Goal: Task Accomplishment & Management: Manage account settings

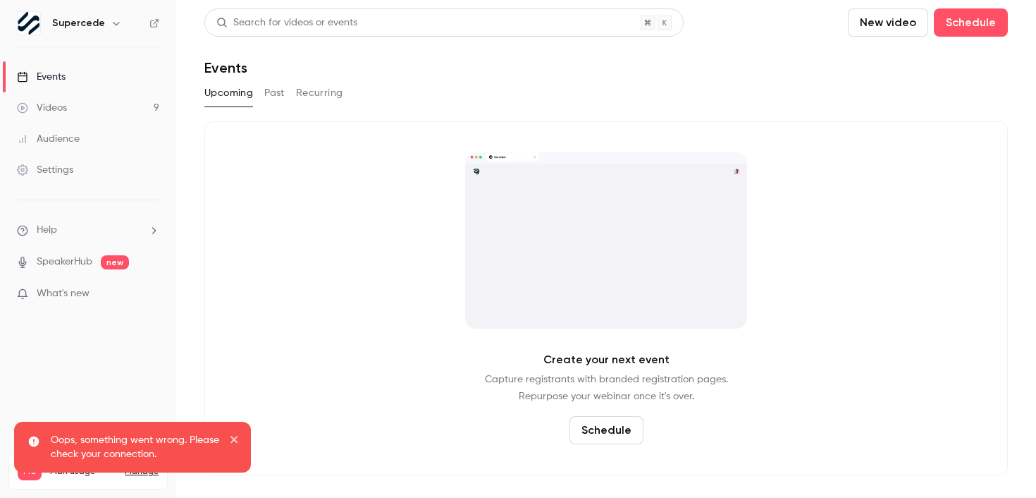
click at [237, 438] on icon "close" at bounding box center [235, 439] width 10 height 11
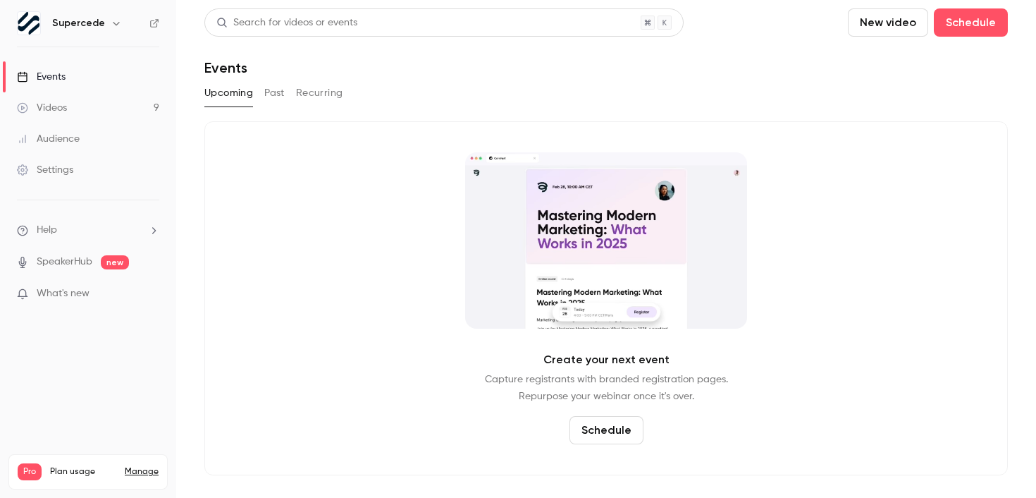
click at [78, 106] on link "Videos 9" at bounding box center [88, 107] width 176 height 31
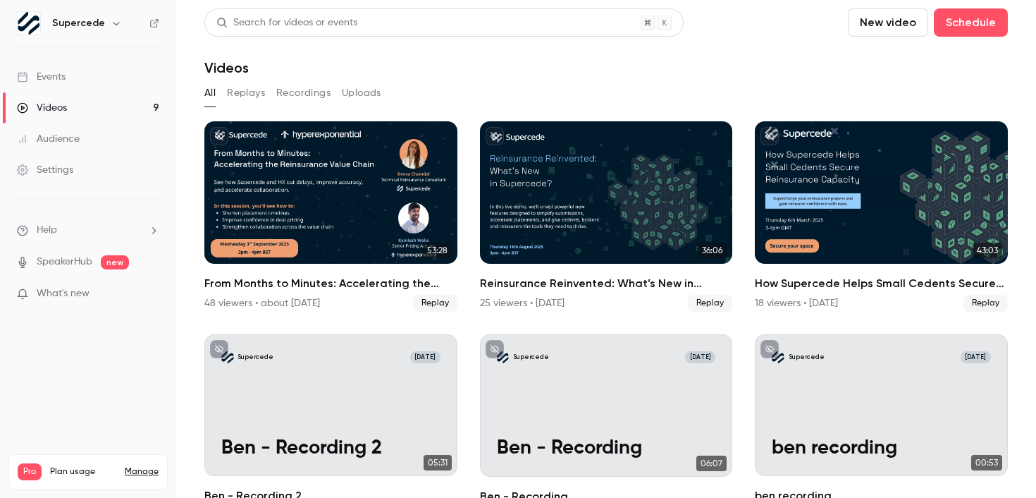
click at [97, 68] on link "Events" at bounding box center [88, 76] width 176 height 31
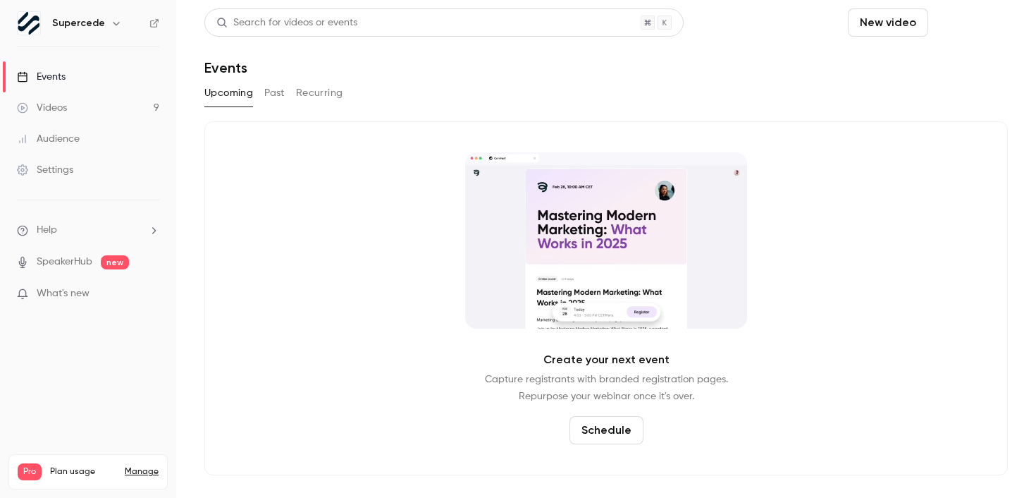
click at [971, 25] on button "Schedule" at bounding box center [971, 22] width 74 height 28
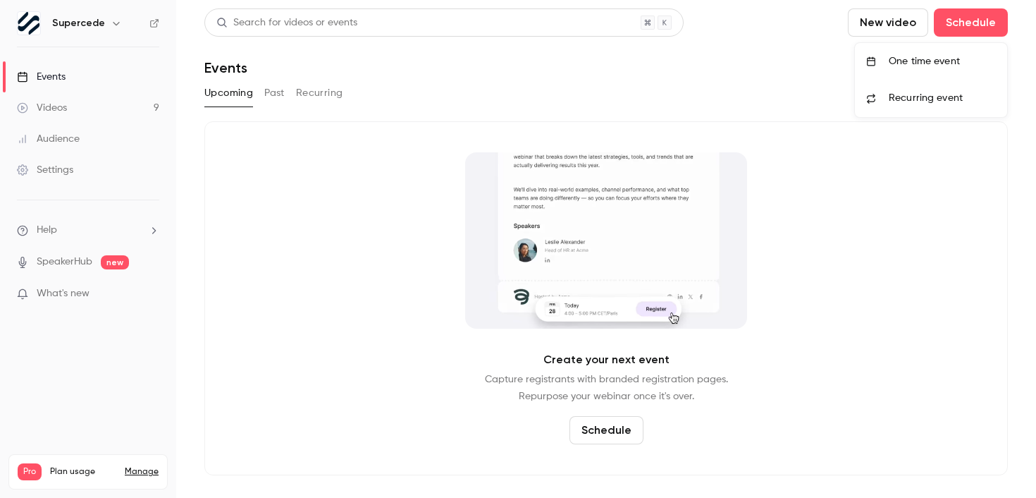
click at [902, 67] on div "One time event" at bounding box center [942, 61] width 107 height 14
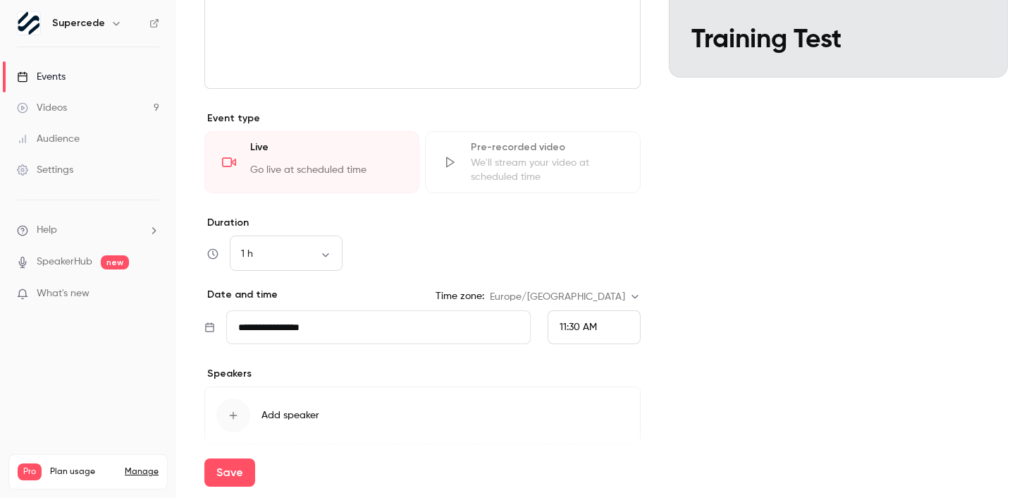
scroll to position [267, 0]
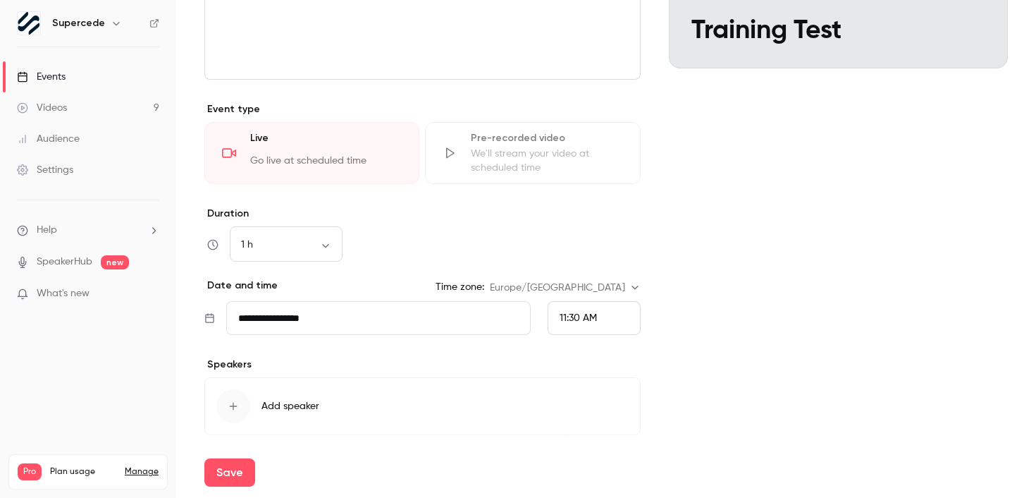
type input "**********"
click at [329, 315] on input "**********" at bounding box center [378, 318] width 305 height 34
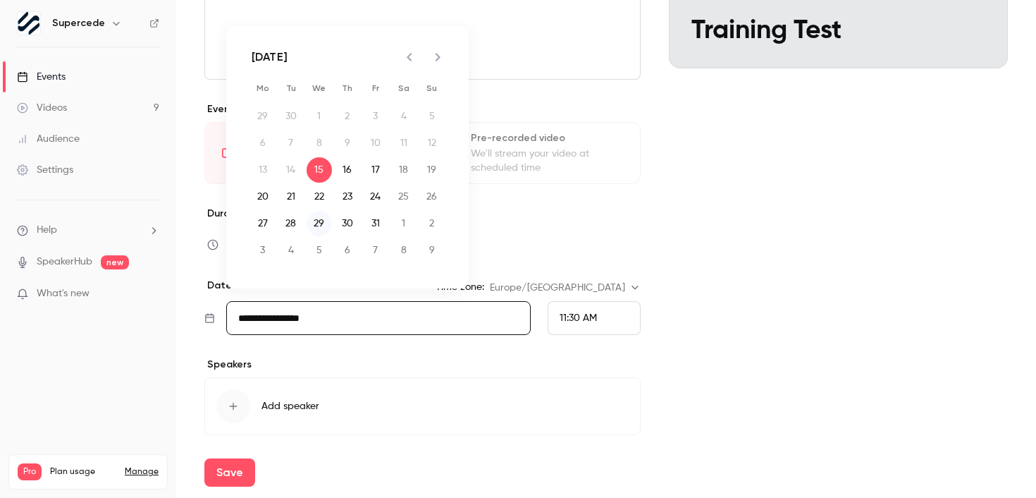
click at [324, 224] on button "29" at bounding box center [319, 223] width 25 height 25
type input "**********"
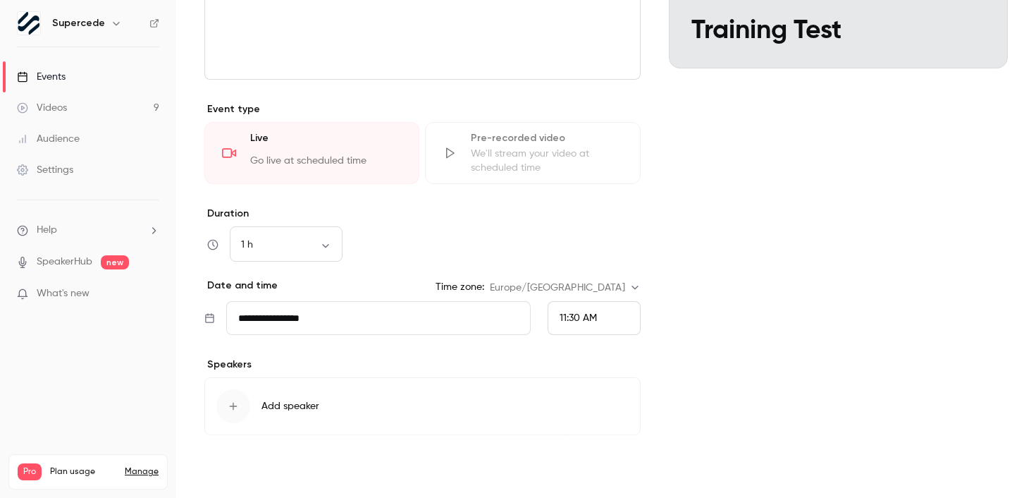
click at [242, 470] on button "Save" at bounding box center [229, 472] width 51 height 28
type input "**********"
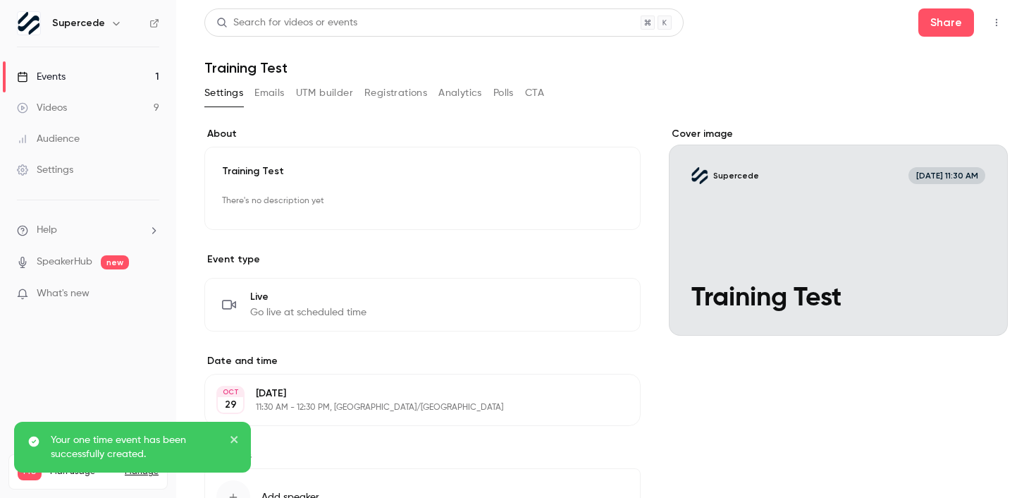
scroll to position [116, 0]
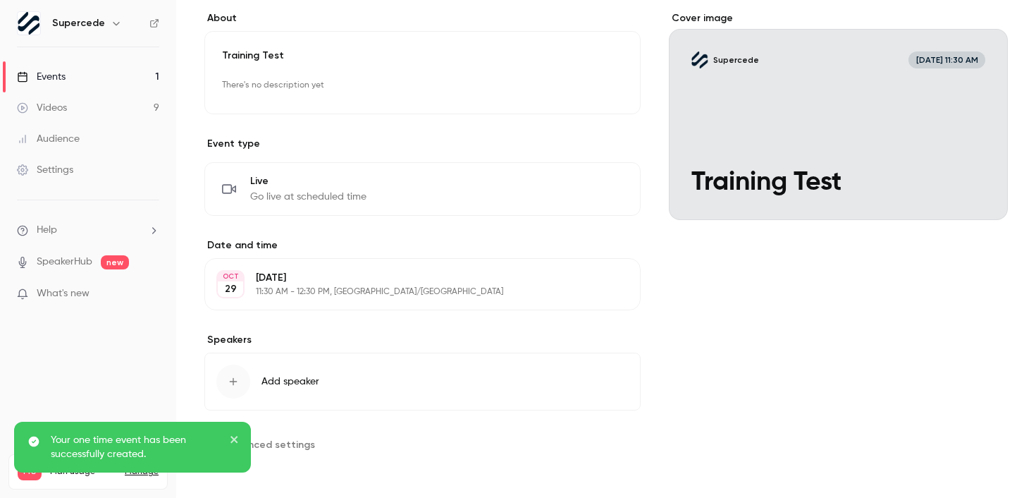
click at [281, 444] on span "Advanced settings" at bounding box center [269, 444] width 91 height 15
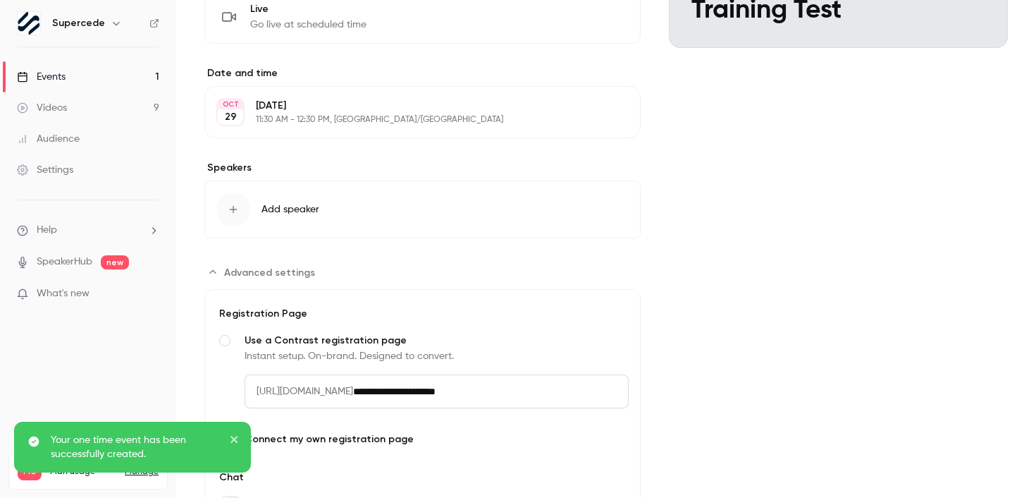
scroll to position [0, 0]
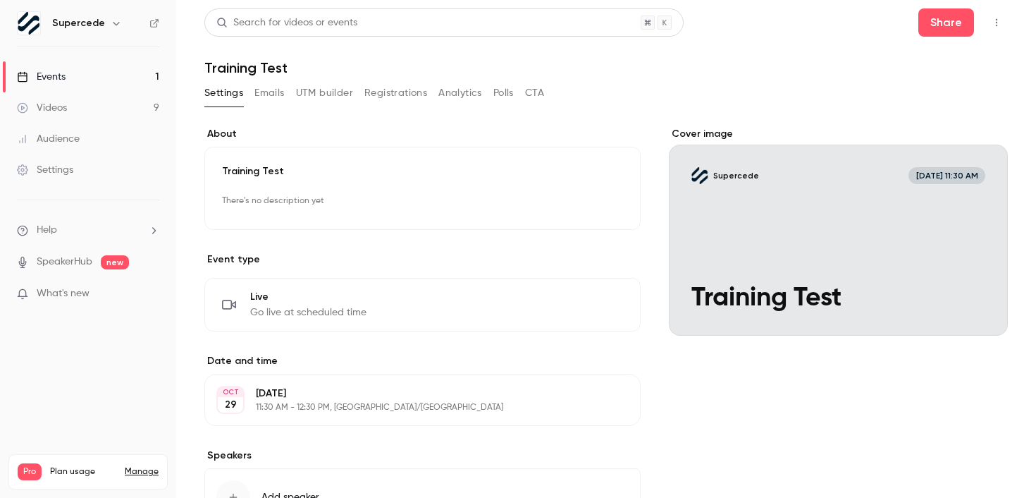
click at [324, 93] on button "UTM builder" at bounding box center [324, 93] width 57 height 23
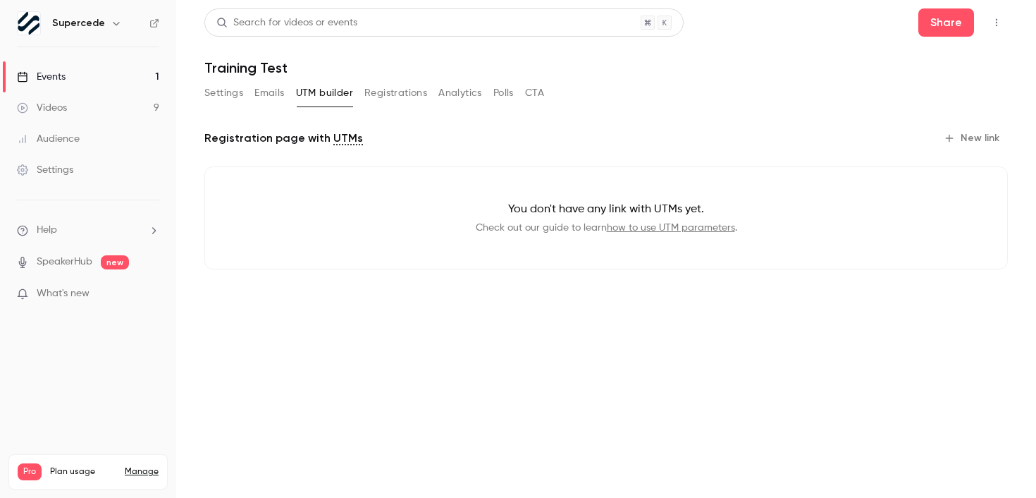
click at [400, 95] on button "Registrations" at bounding box center [395, 93] width 63 height 23
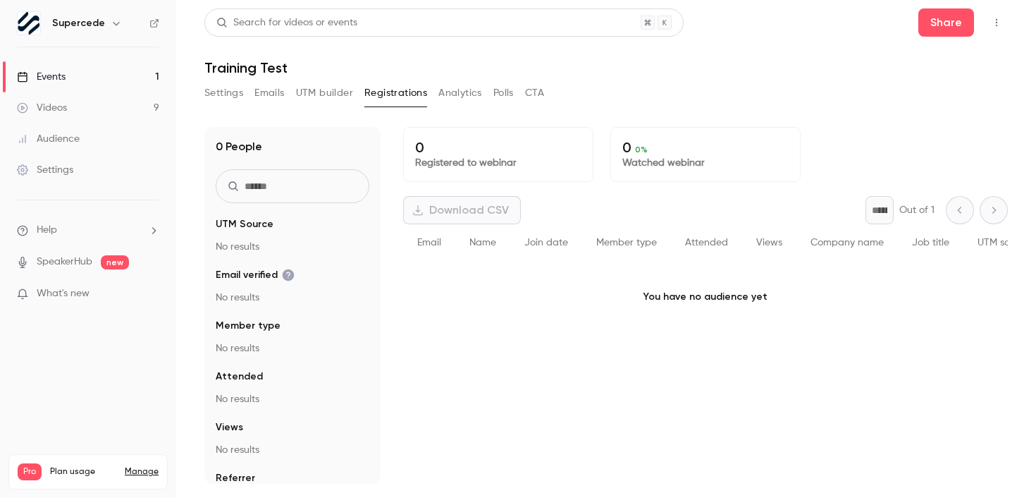
click at [446, 92] on button "Analytics" at bounding box center [460, 93] width 44 height 23
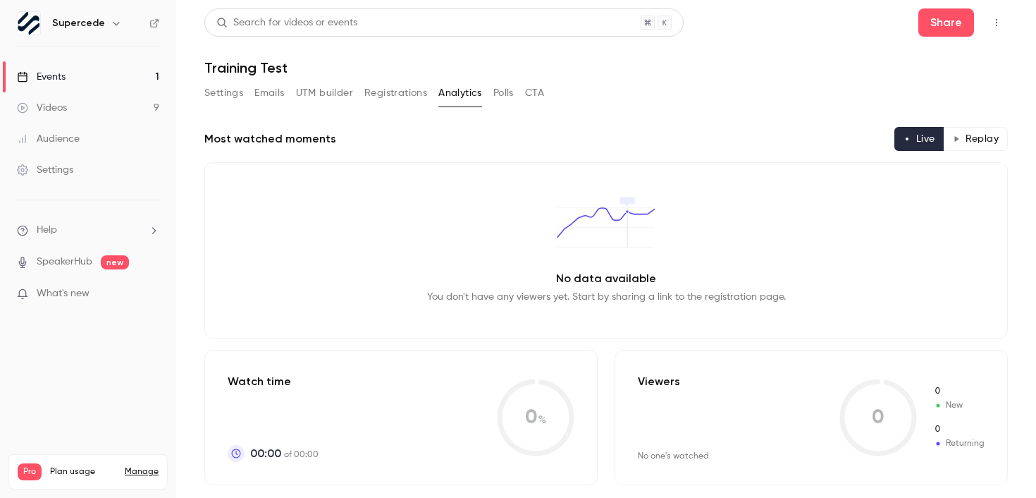
click at [991, 26] on icon "button" at bounding box center [996, 23] width 11 height 10
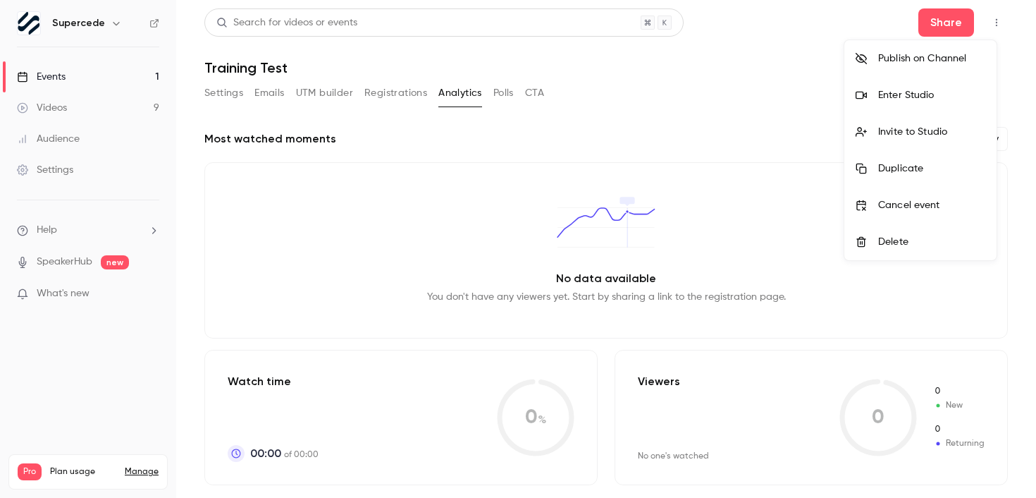
click at [937, 94] on div "Enter Studio" at bounding box center [931, 95] width 107 height 14
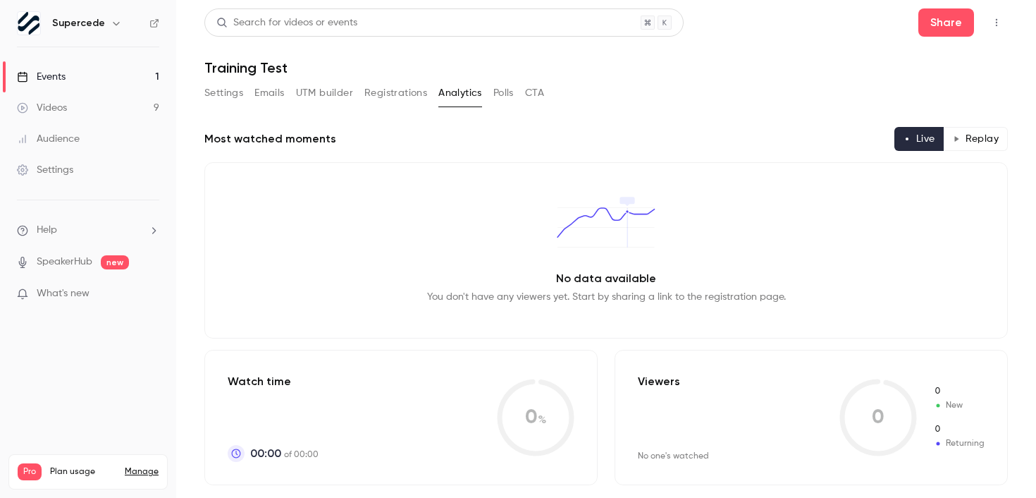
click at [501, 92] on button "Polls" at bounding box center [503, 93] width 20 height 23
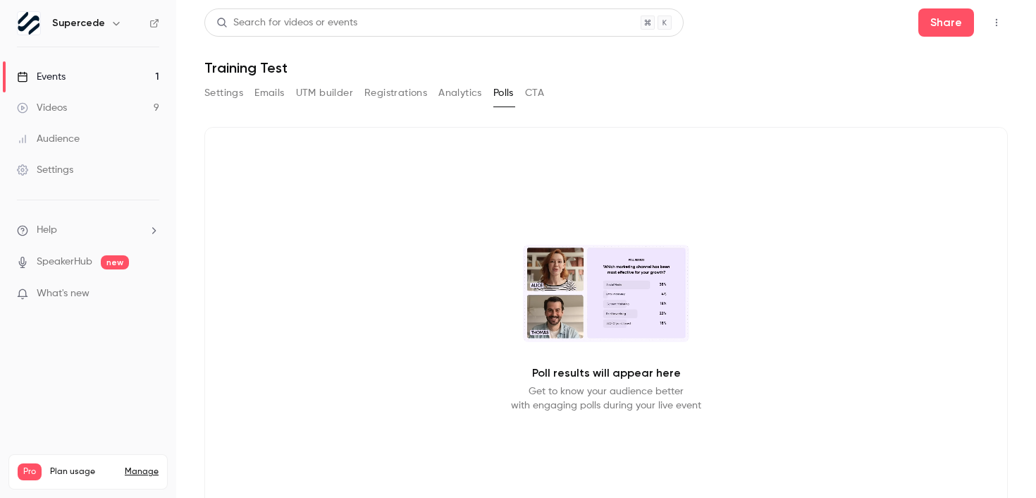
click at [544, 91] on button "CTA" at bounding box center [534, 93] width 19 height 23
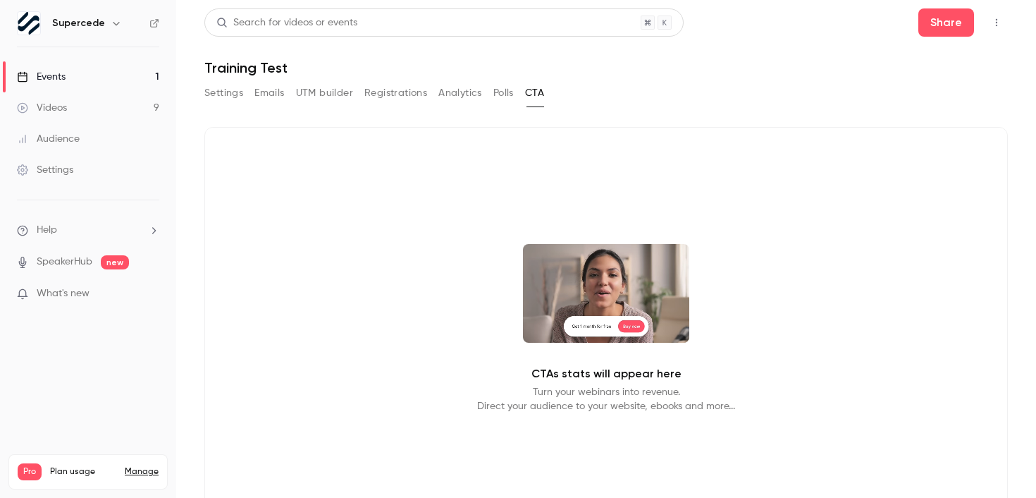
click at [512, 94] on button "Polls" at bounding box center [503, 93] width 20 height 23
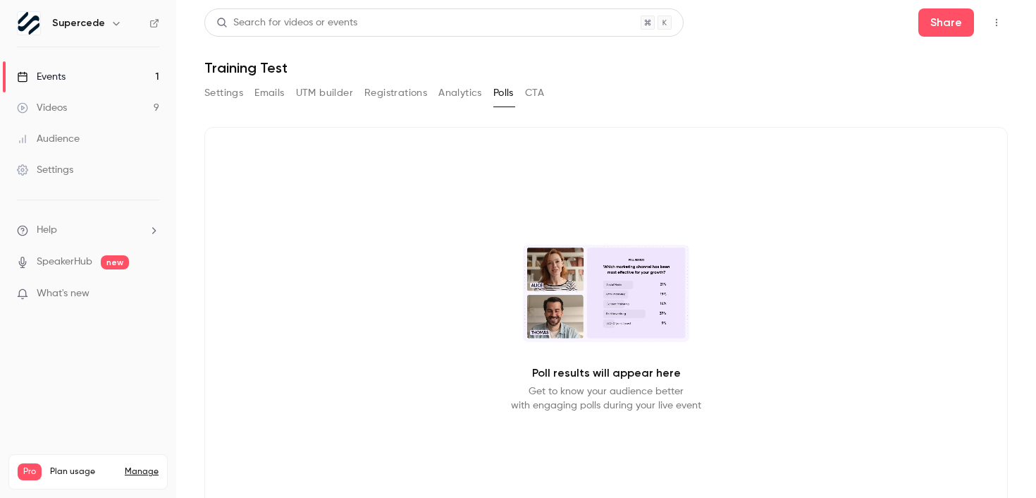
click at [276, 96] on button "Emails" at bounding box center [269, 93] width 30 height 23
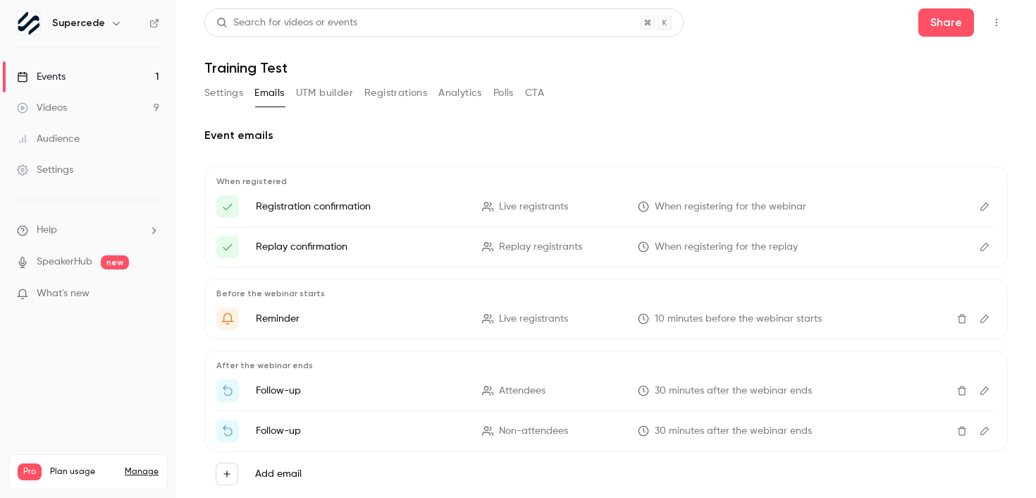
click at [314, 93] on button "UTM builder" at bounding box center [324, 93] width 57 height 23
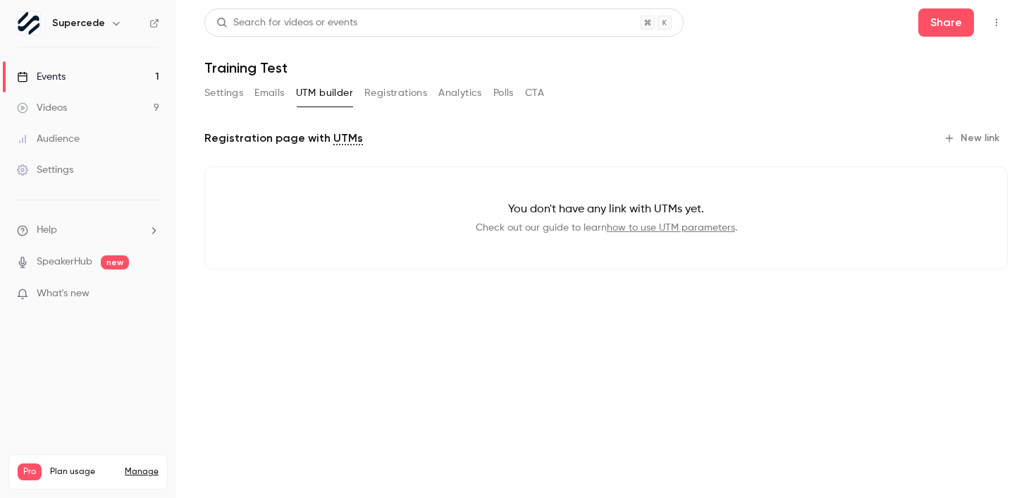
click at [231, 97] on button "Settings" at bounding box center [223, 93] width 39 height 23
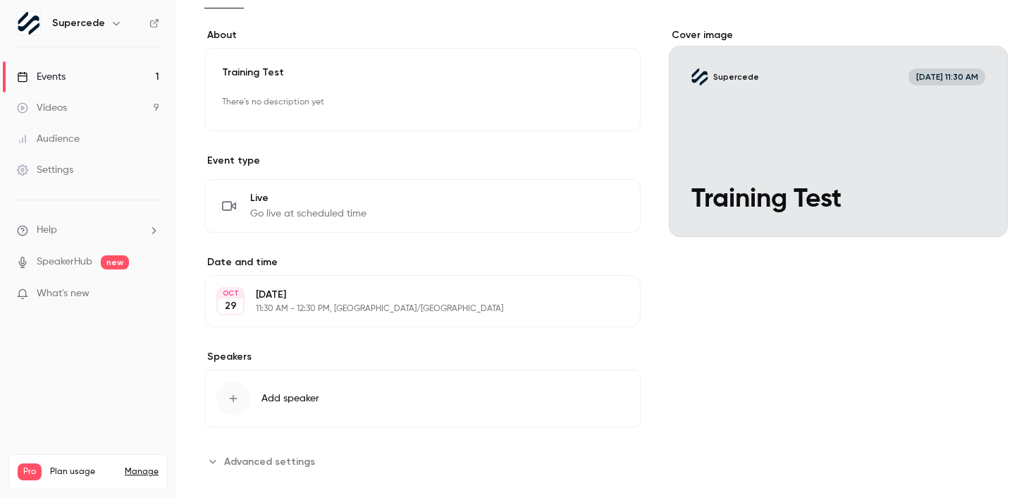
scroll to position [116, 0]
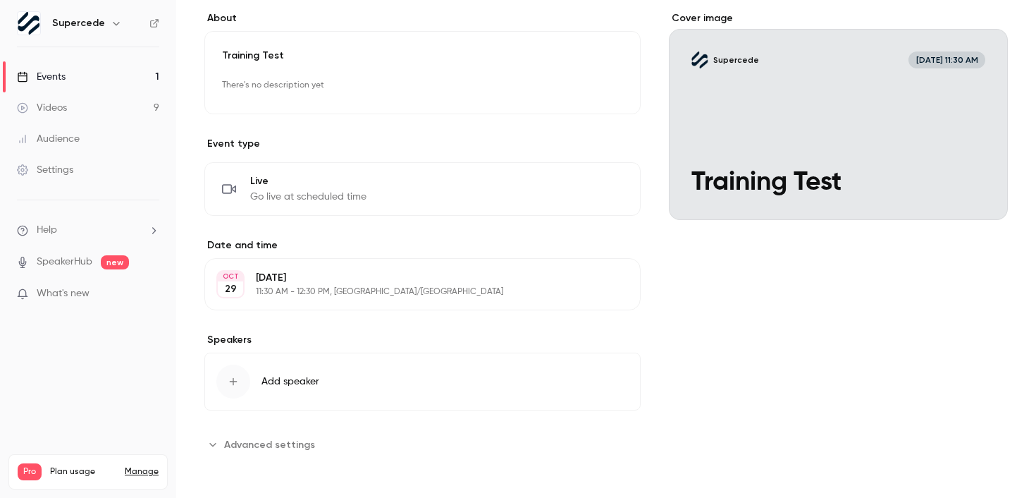
click at [240, 443] on span "Advanced settings" at bounding box center [269, 444] width 91 height 15
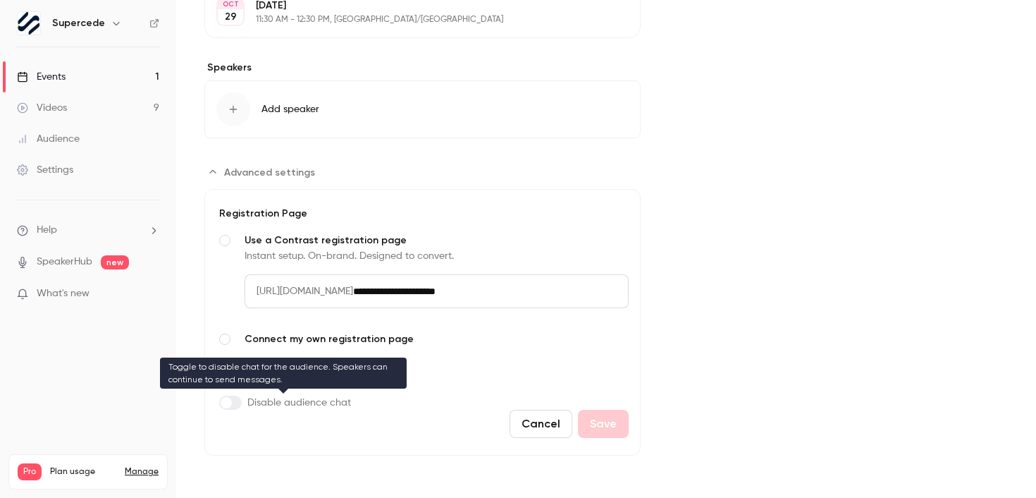
click at [310, 403] on span "Disable audience chat" at bounding box center [299, 402] width 104 height 14
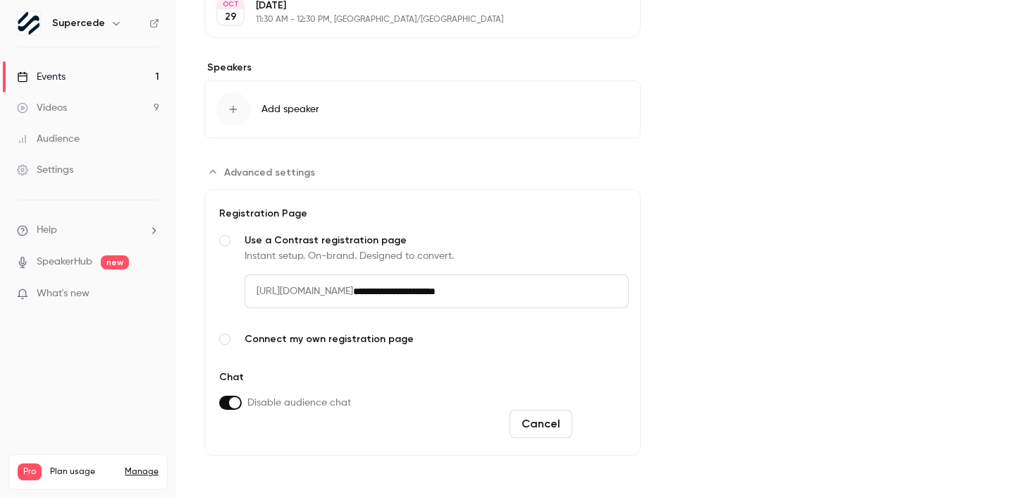
click at [595, 414] on button "Save" at bounding box center [603, 424] width 51 height 28
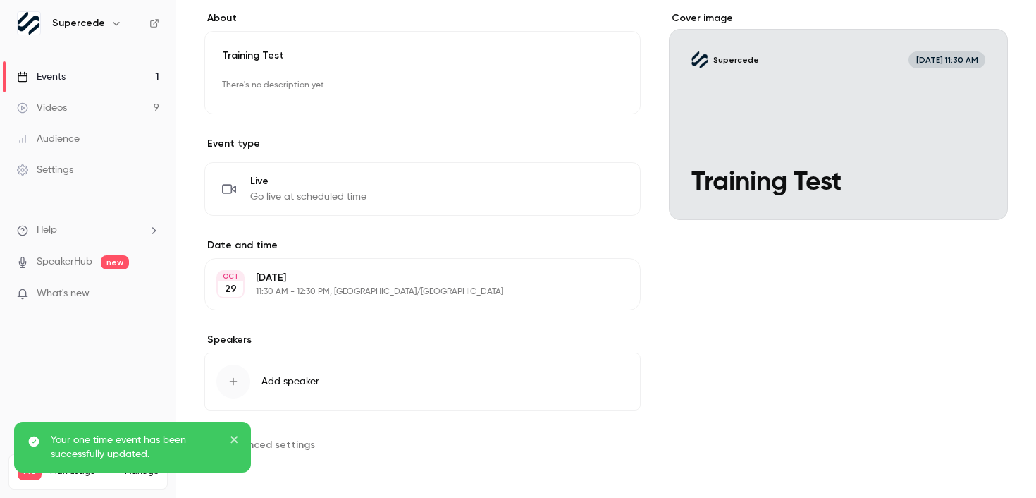
click at [233, 440] on icon "close" at bounding box center [234, 439] width 7 height 7
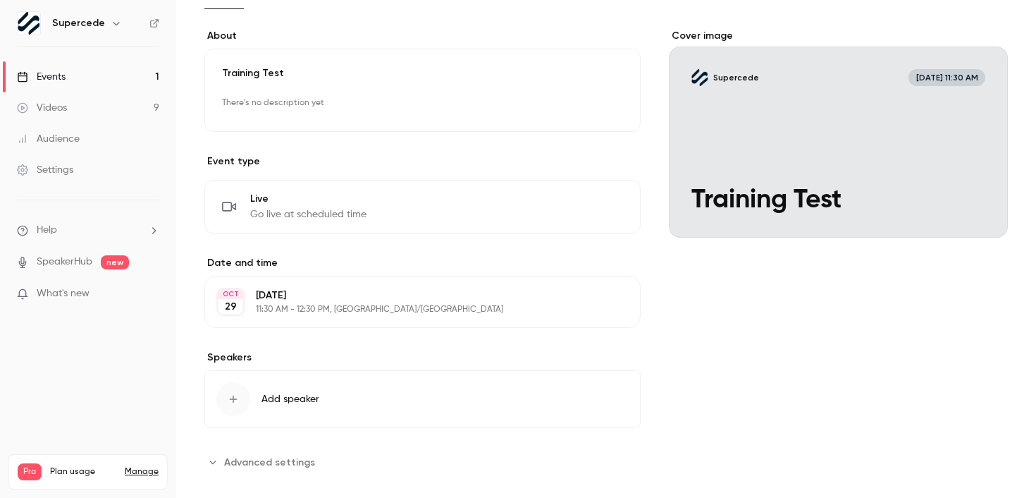
scroll to position [0, 0]
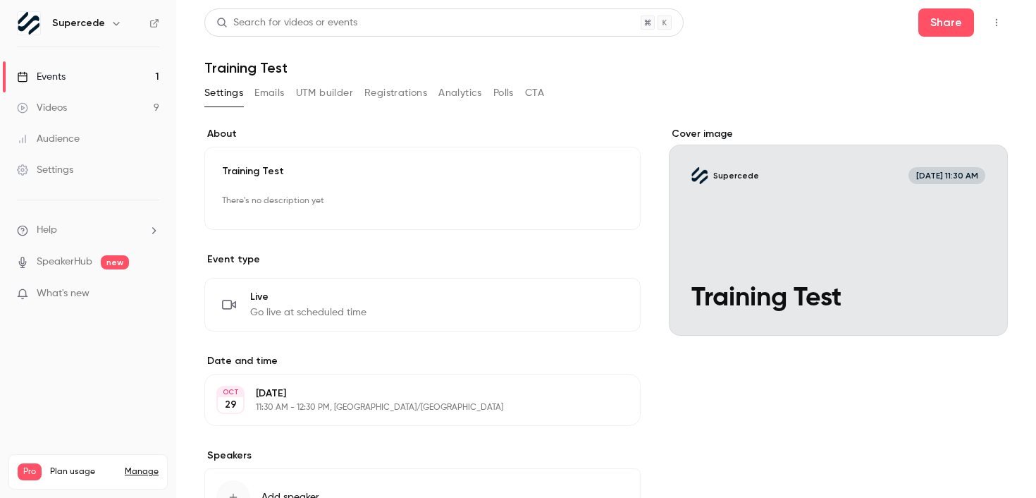
click at [127, 75] on link "Events 1" at bounding box center [88, 76] width 176 height 31
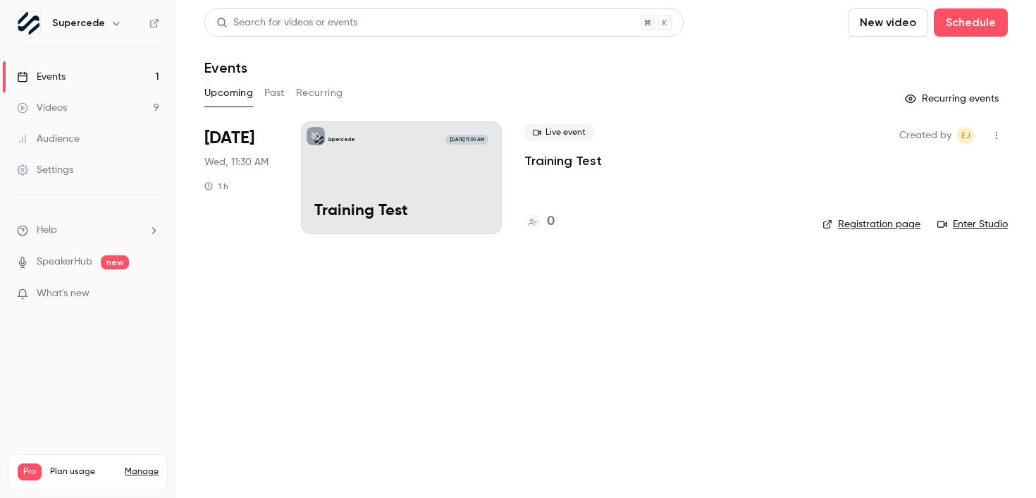
click at [579, 160] on p "Training Test" at bounding box center [563, 160] width 78 height 17
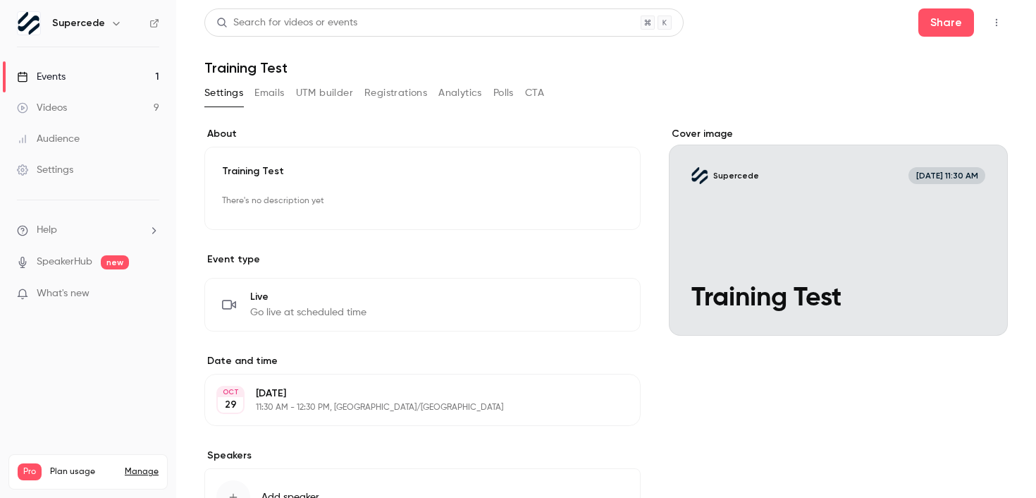
scroll to position [116, 0]
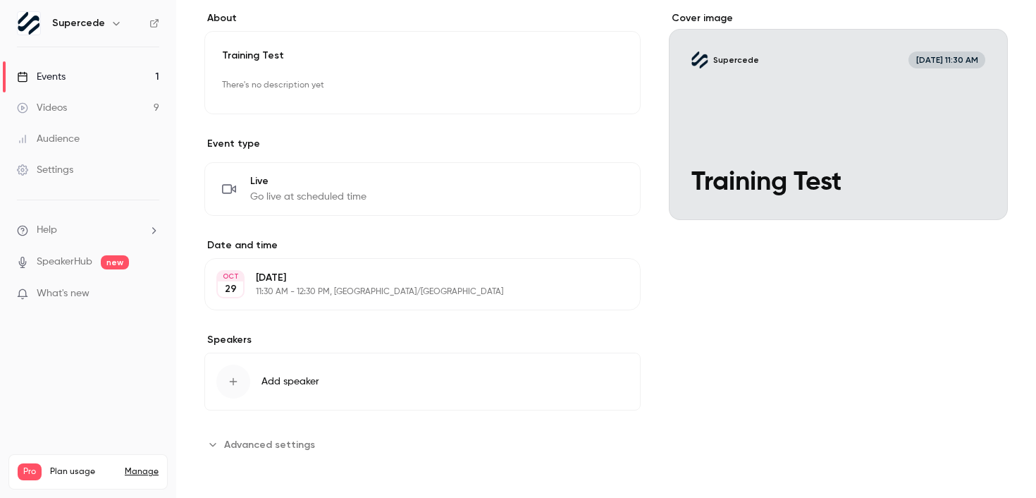
click at [231, 385] on icon "button" at bounding box center [233, 381] width 11 height 11
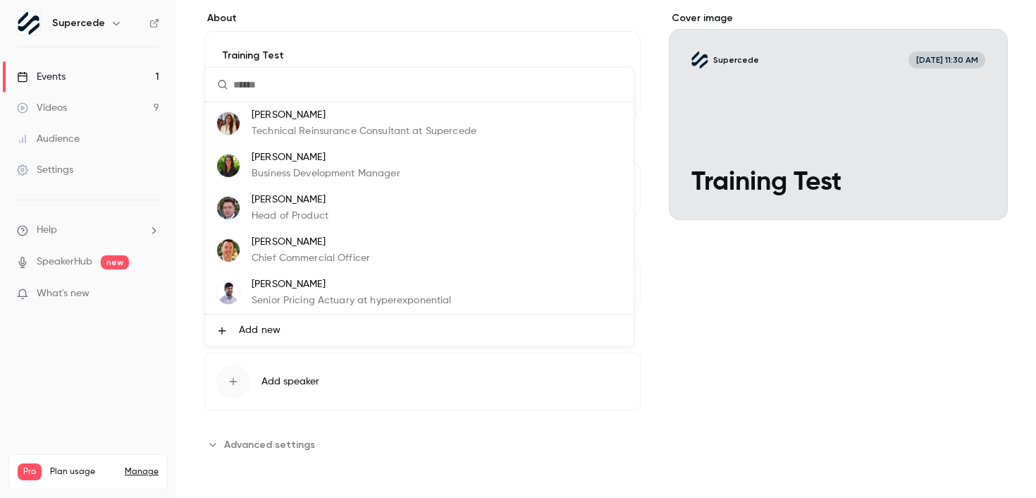
scroll to position [0, 0]
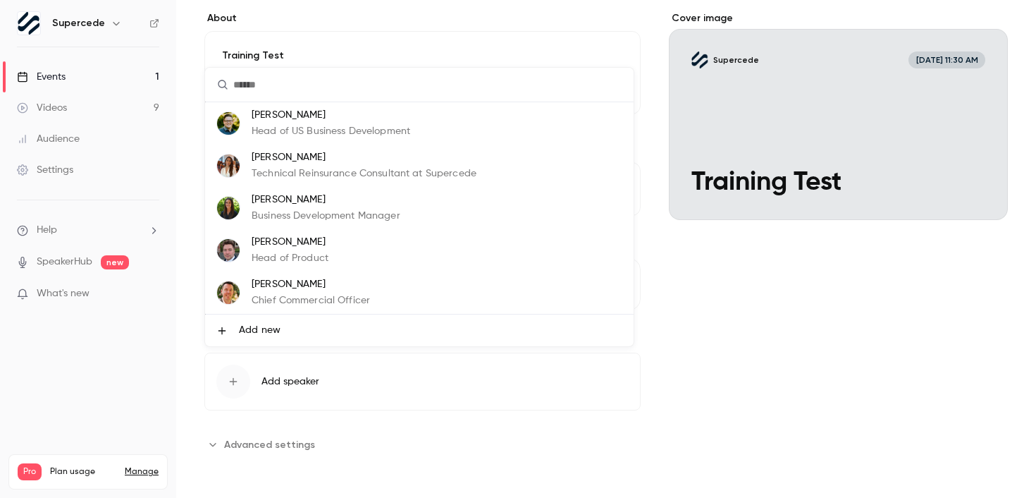
click at [708, 300] on div at bounding box center [518, 249] width 1036 height 498
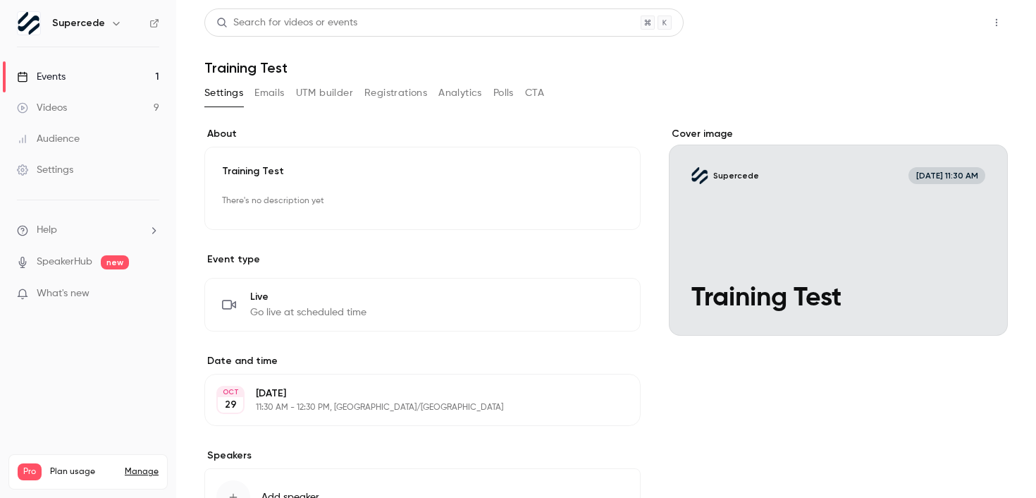
click at [950, 25] on button "Share" at bounding box center [947, 22] width 56 height 28
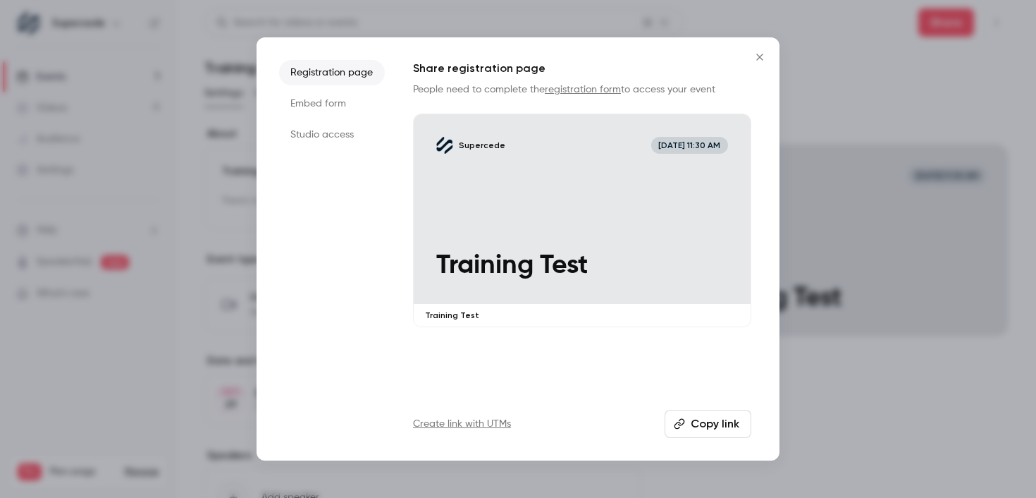
click at [715, 423] on button "Copy link" at bounding box center [708, 424] width 87 height 28
click at [770, 59] on button "Close" at bounding box center [760, 57] width 28 height 28
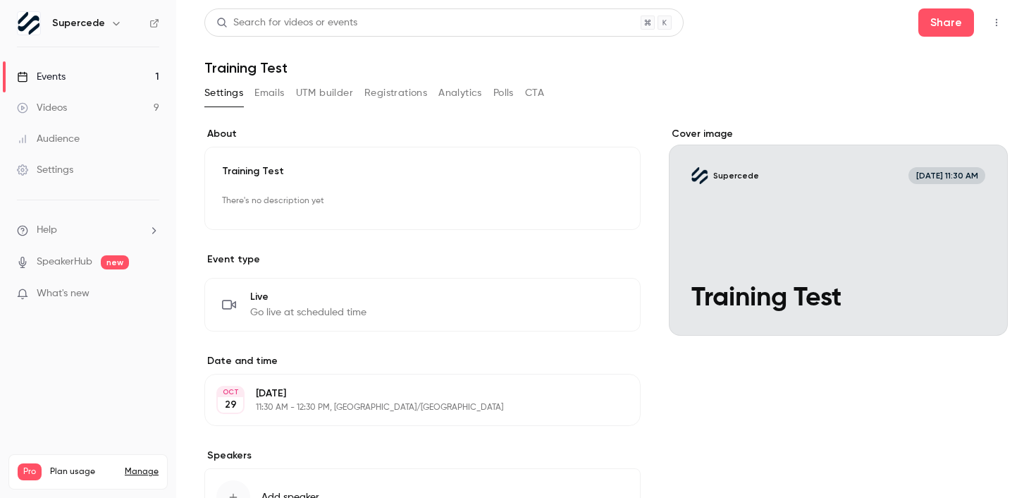
click at [92, 108] on link "Videos 9" at bounding box center [88, 107] width 176 height 31
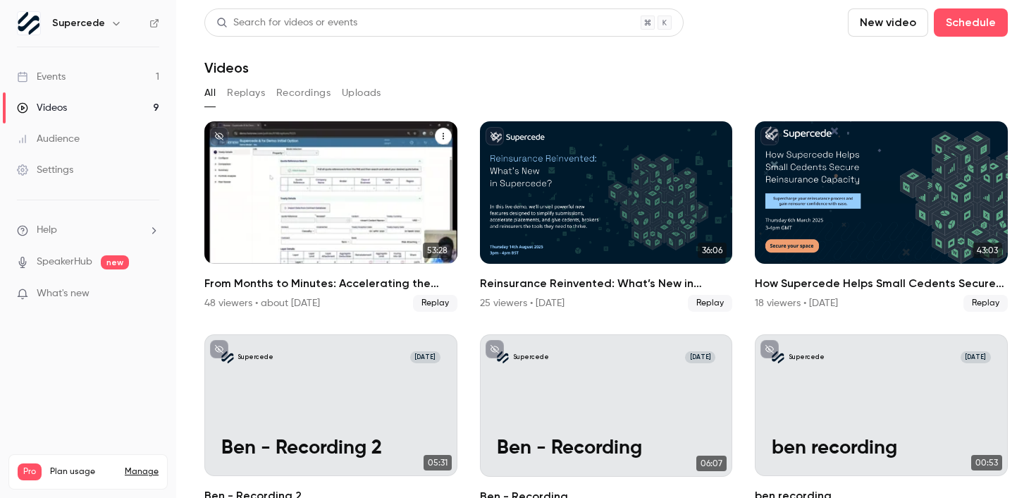
click at [317, 190] on div "From Months to Minutes: Accelerating the Reinsurance Value Chain" at bounding box center [330, 192] width 253 height 142
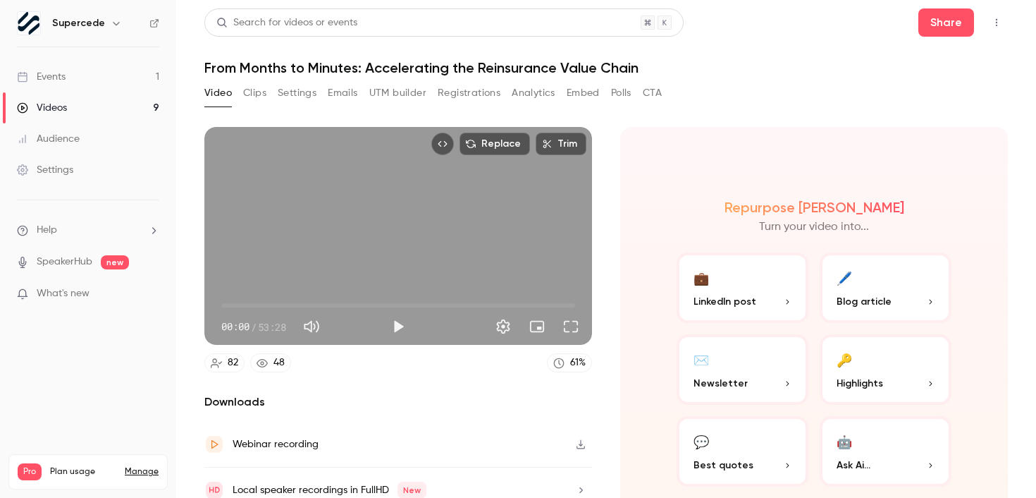
click at [470, 98] on button "Registrations" at bounding box center [469, 93] width 63 height 23
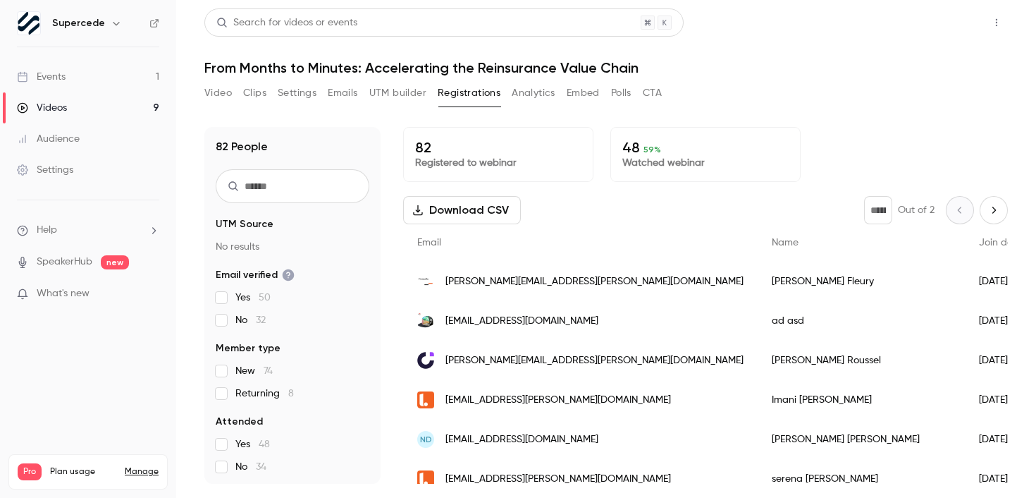
click at [945, 27] on button "Share" at bounding box center [947, 22] width 56 height 28
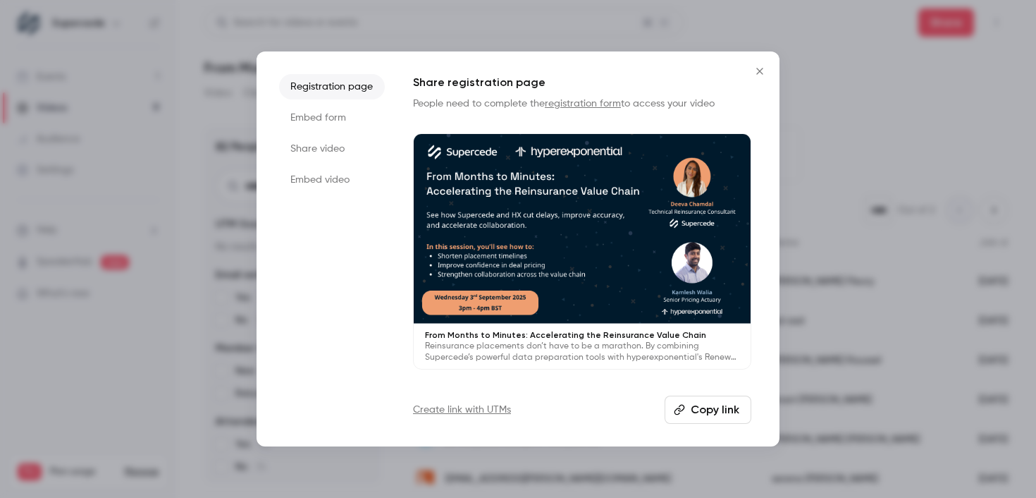
click at [727, 419] on button "Copy link" at bounding box center [708, 409] width 87 height 28
click at [755, 70] on icon "Close" at bounding box center [759, 71] width 17 height 11
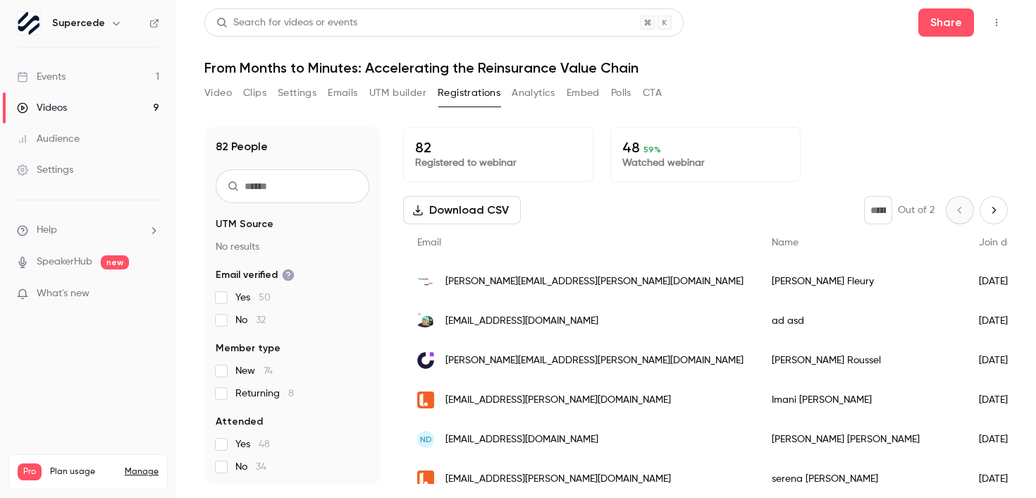
click at [87, 81] on link "Events 1" at bounding box center [88, 76] width 176 height 31
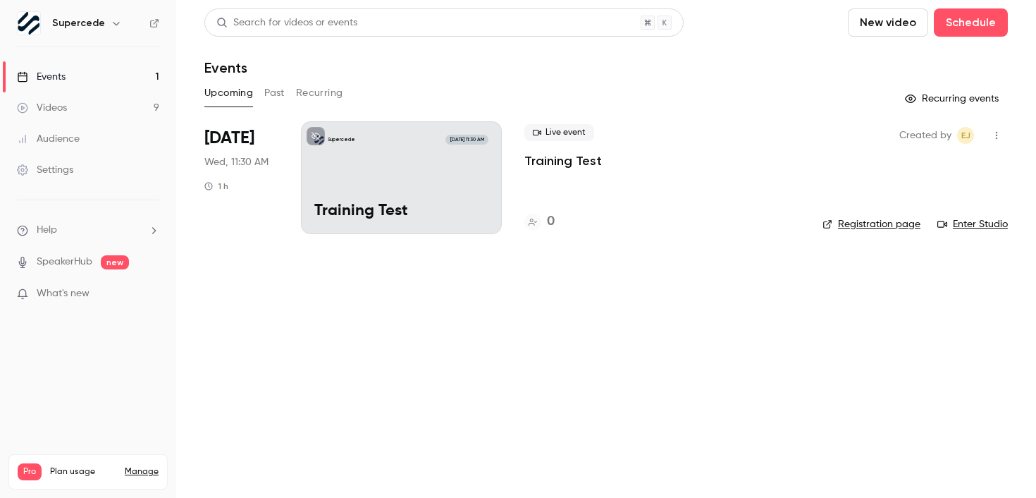
click at [553, 175] on div "Live event Training Test 0" at bounding box center [662, 177] width 276 height 113
click at [556, 167] on p "Training Test" at bounding box center [563, 160] width 78 height 17
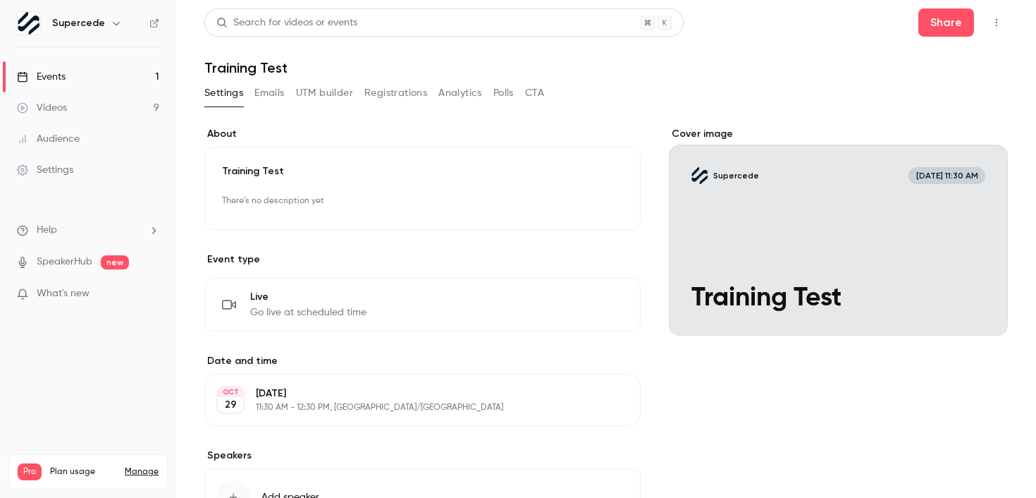
click at [985, 30] on button "button" at bounding box center [996, 22] width 23 height 23
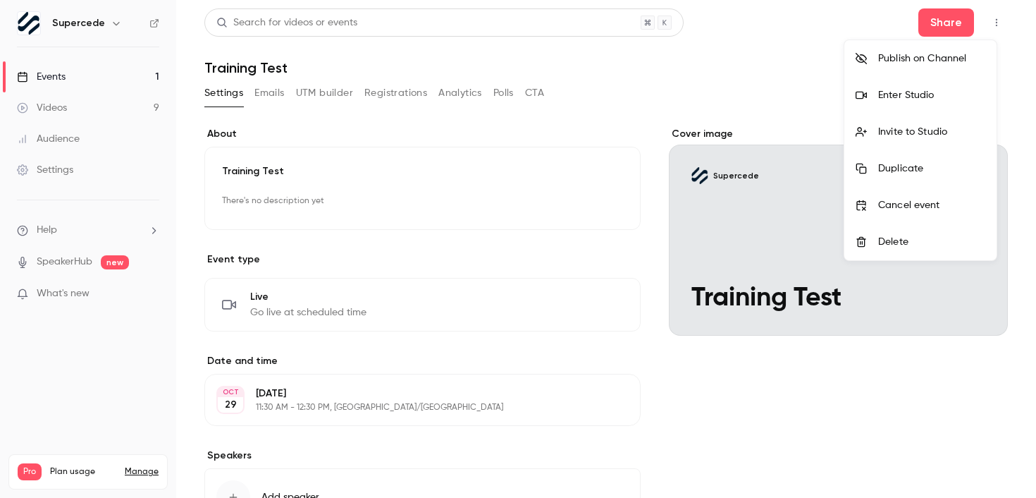
click at [919, 91] on div "Enter Studio" at bounding box center [931, 95] width 107 height 14
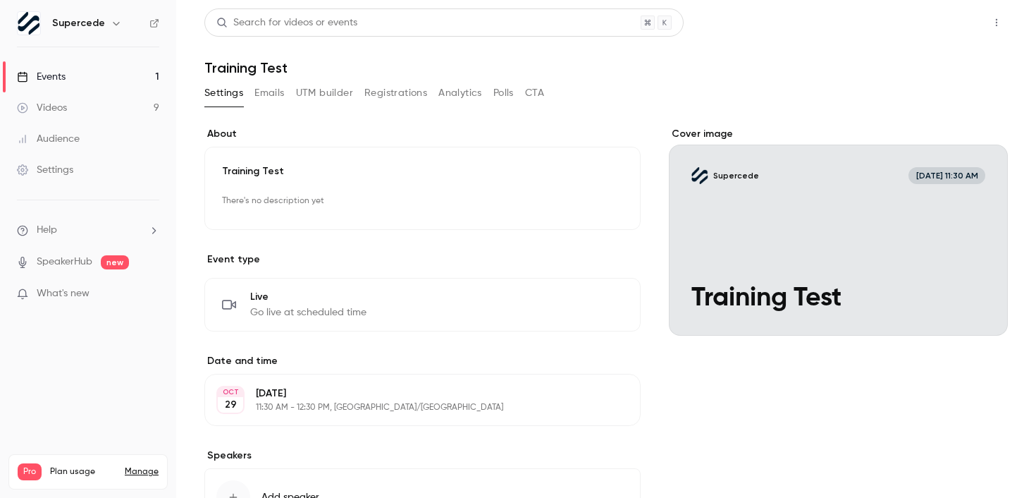
click at [939, 25] on button "Share" at bounding box center [947, 22] width 56 height 28
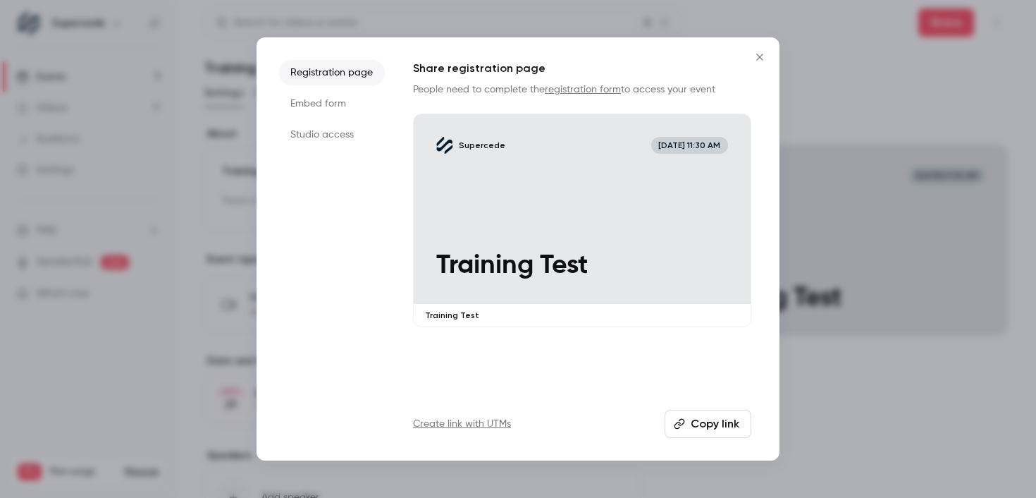
click at [302, 133] on li "Studio access" at bounding box center [332, 134] width 106 height 25
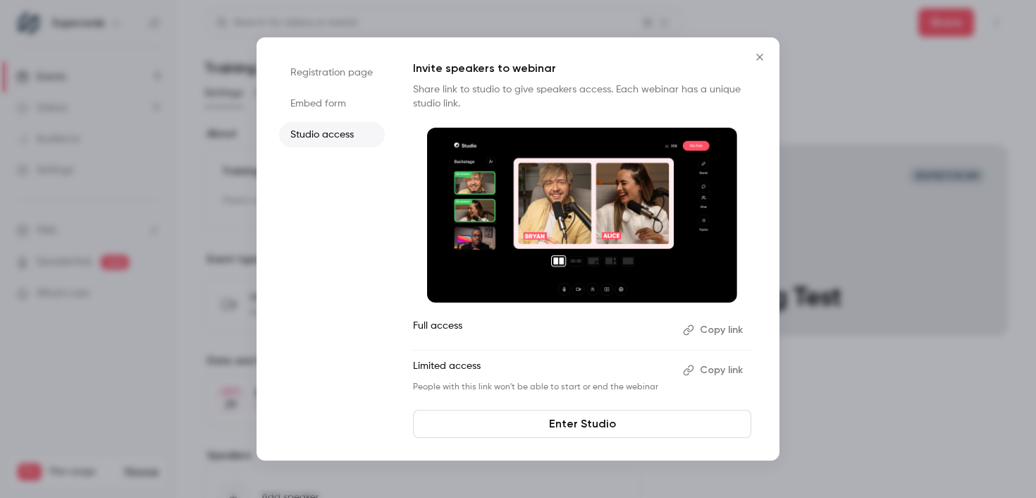
click at [756, 57] on icon "Close" at bounding box center [759, 56] width 17 height 11
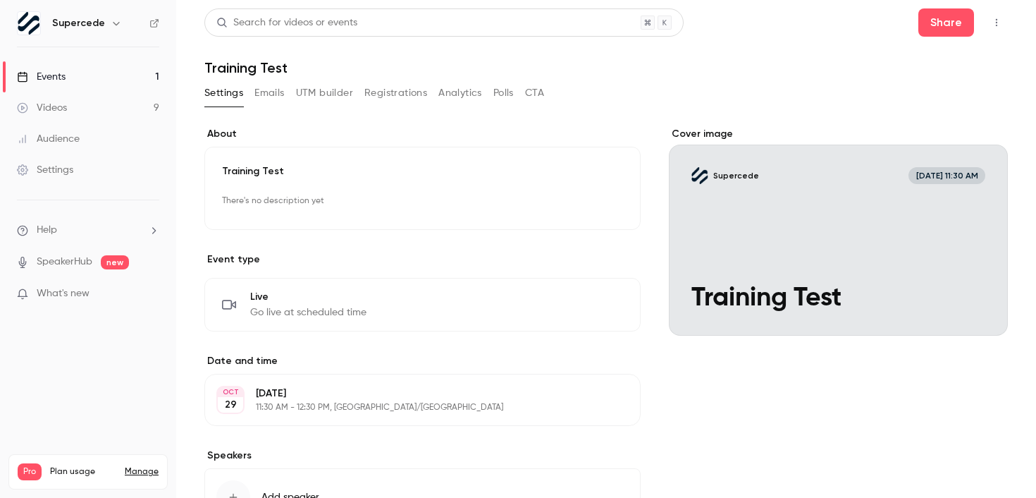
click at [155, 466] on link "Manage" at bounding box center [142, 471] width 34 height 11
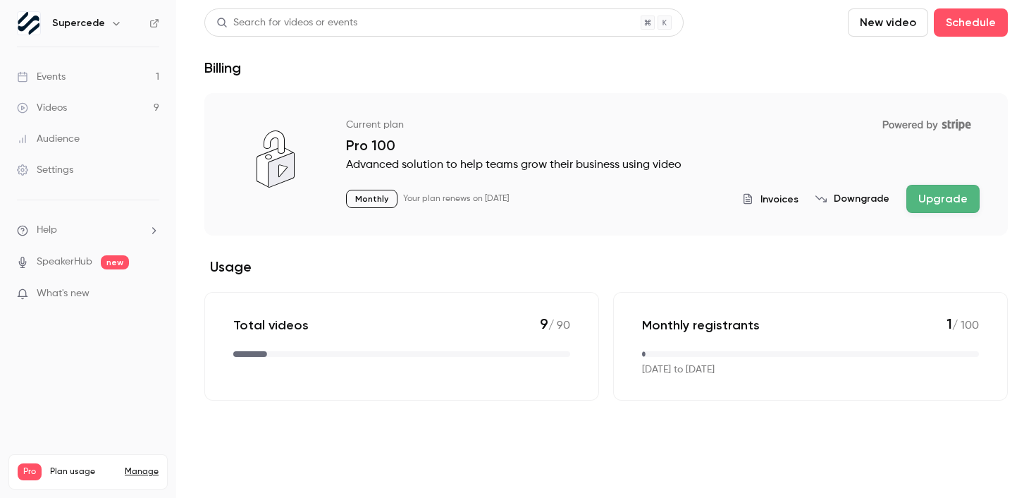
click at [94, 80] on link "Events 1" at bounding box center [88, 76] width 176 height 31
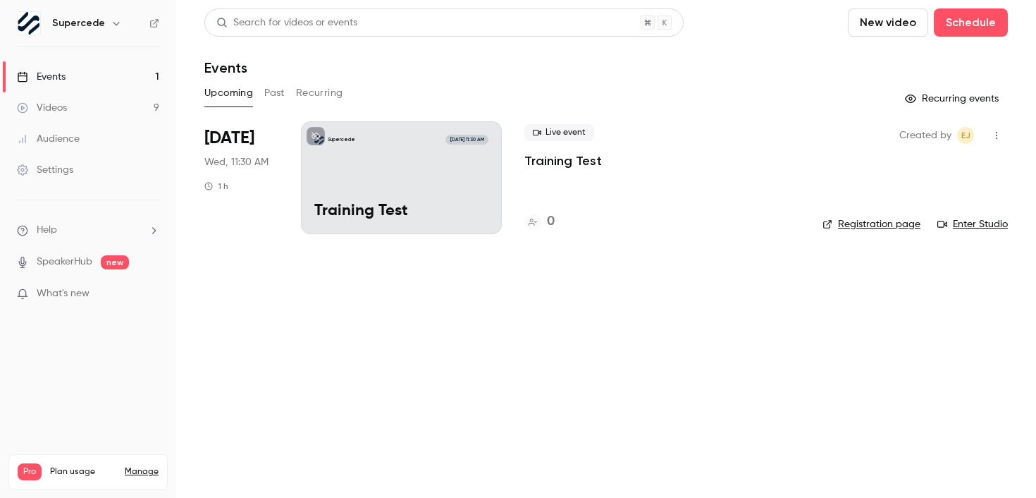
click at [269, 91] on button "Past" at bounding box center [274, 93] width 20 height 23
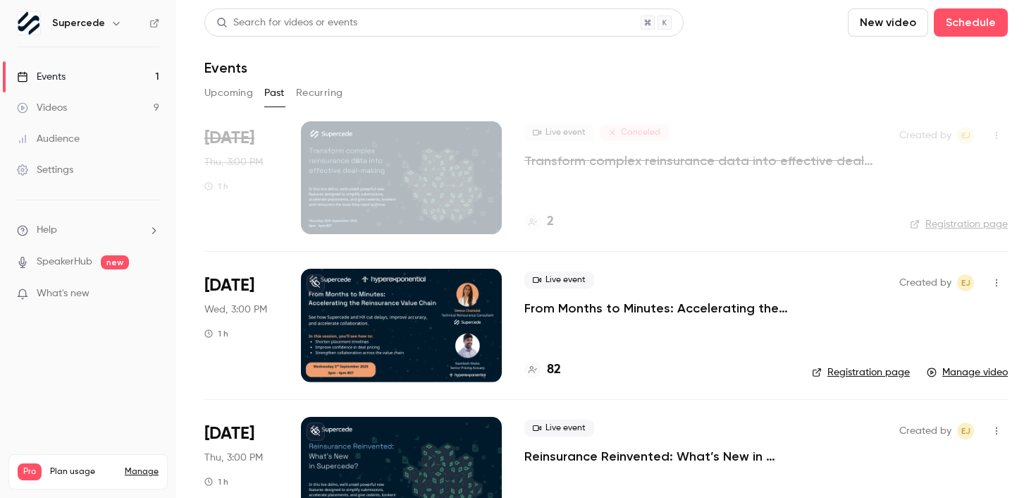
click at [227, 94] on button "Upcoming" at bounding box center [228, 93] width 49 height 23
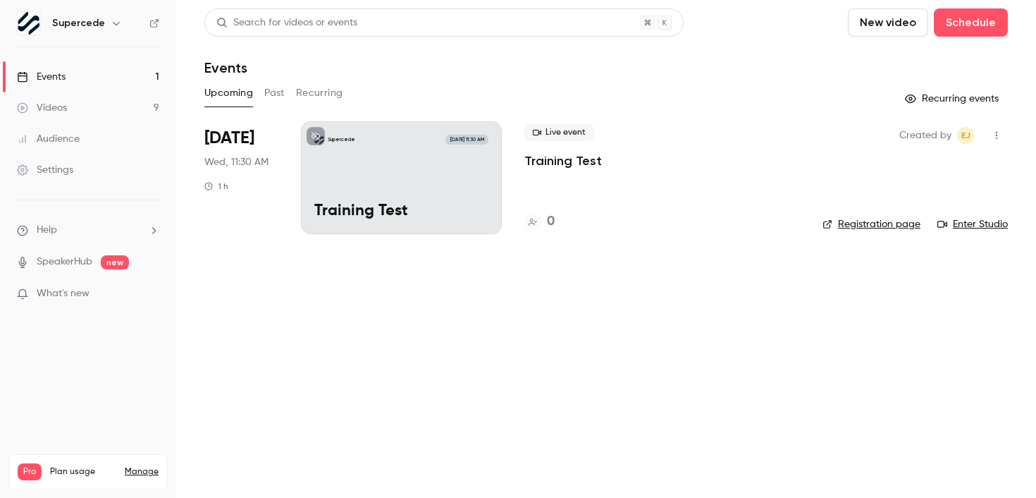
click at [996, 137] on icon "button" at bounding box center [996, 135] width 11 height 10
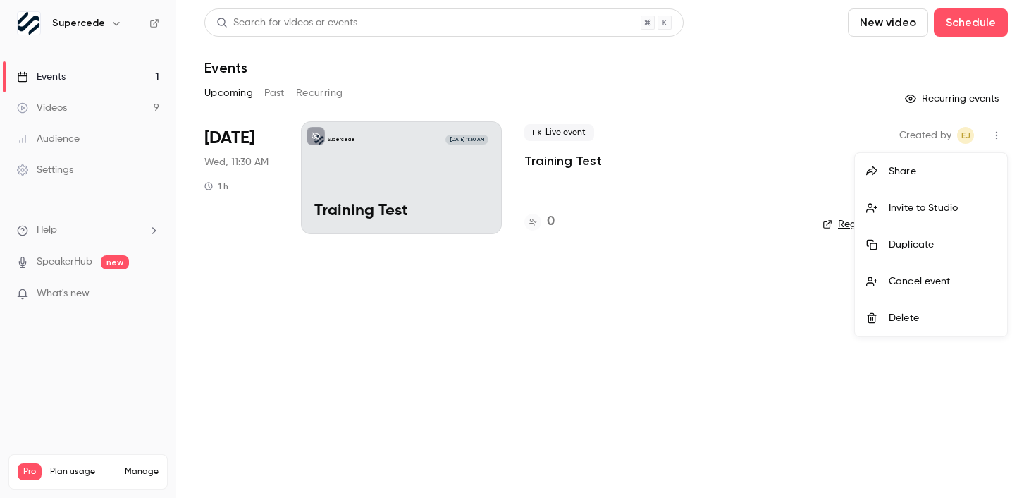
click at [802, 284] on div at bounding box center [518, 249] width 1036 height 498
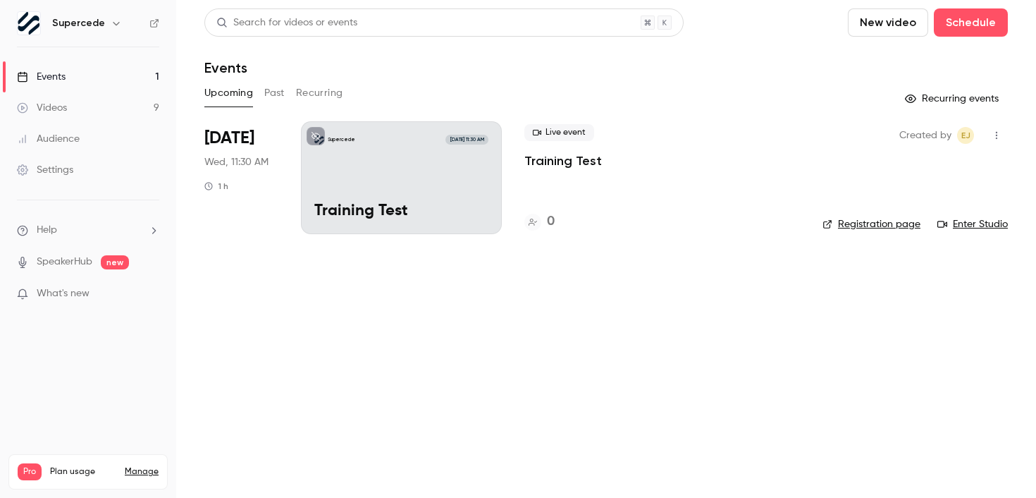
click at [133, 233] on li "Help" at bounding box center [88, 230] width 142 height 15
click at [211, 257] on span "Help center" at bounding box center [221, 257] width 54 height 15
